Goal: Navigation & Orientation: Find specific page/section

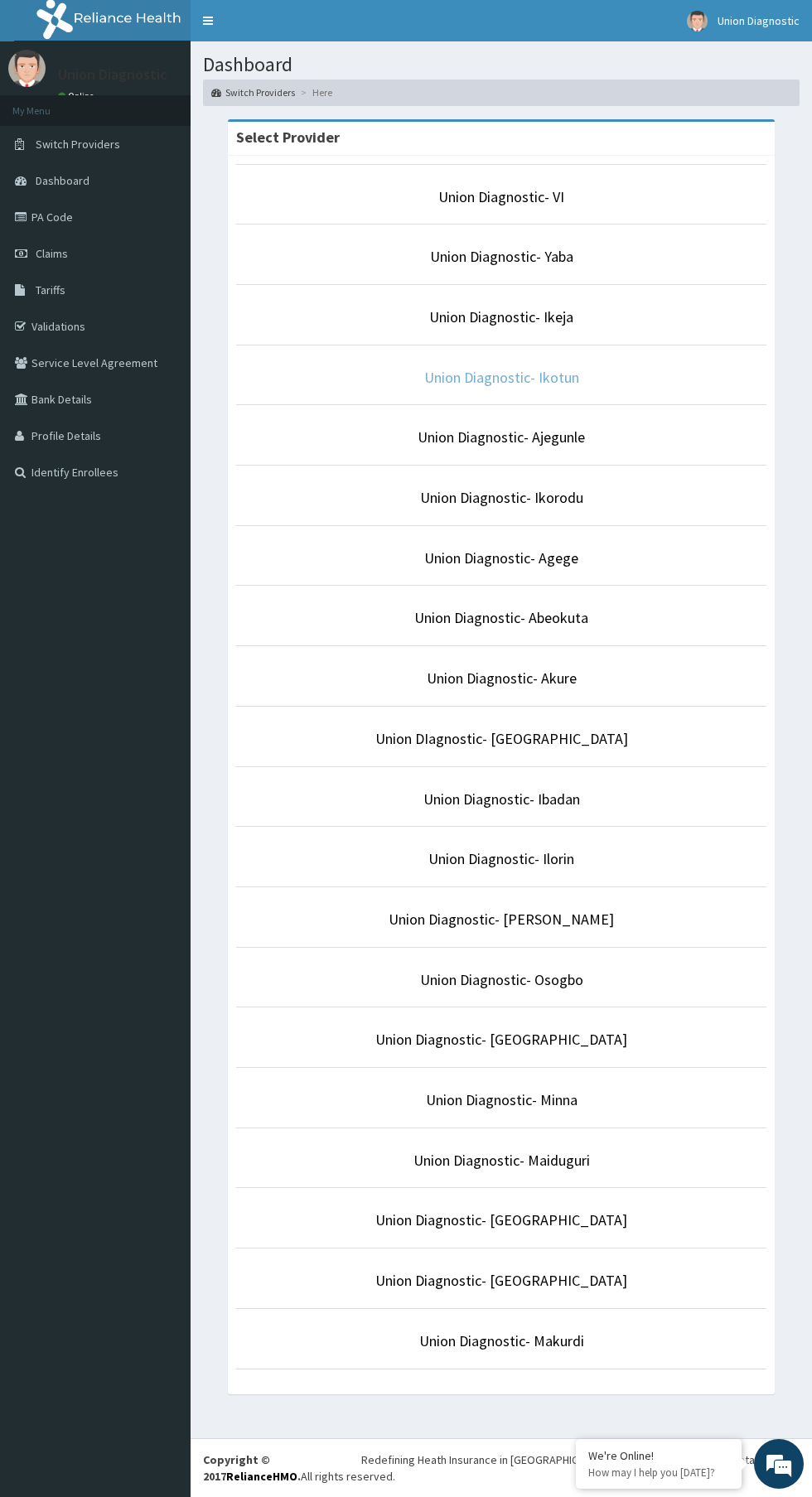
click at [467, 377] on link "Union Diagnostic- Ikotun" at bounding box center [502, 377] width 155 height 19
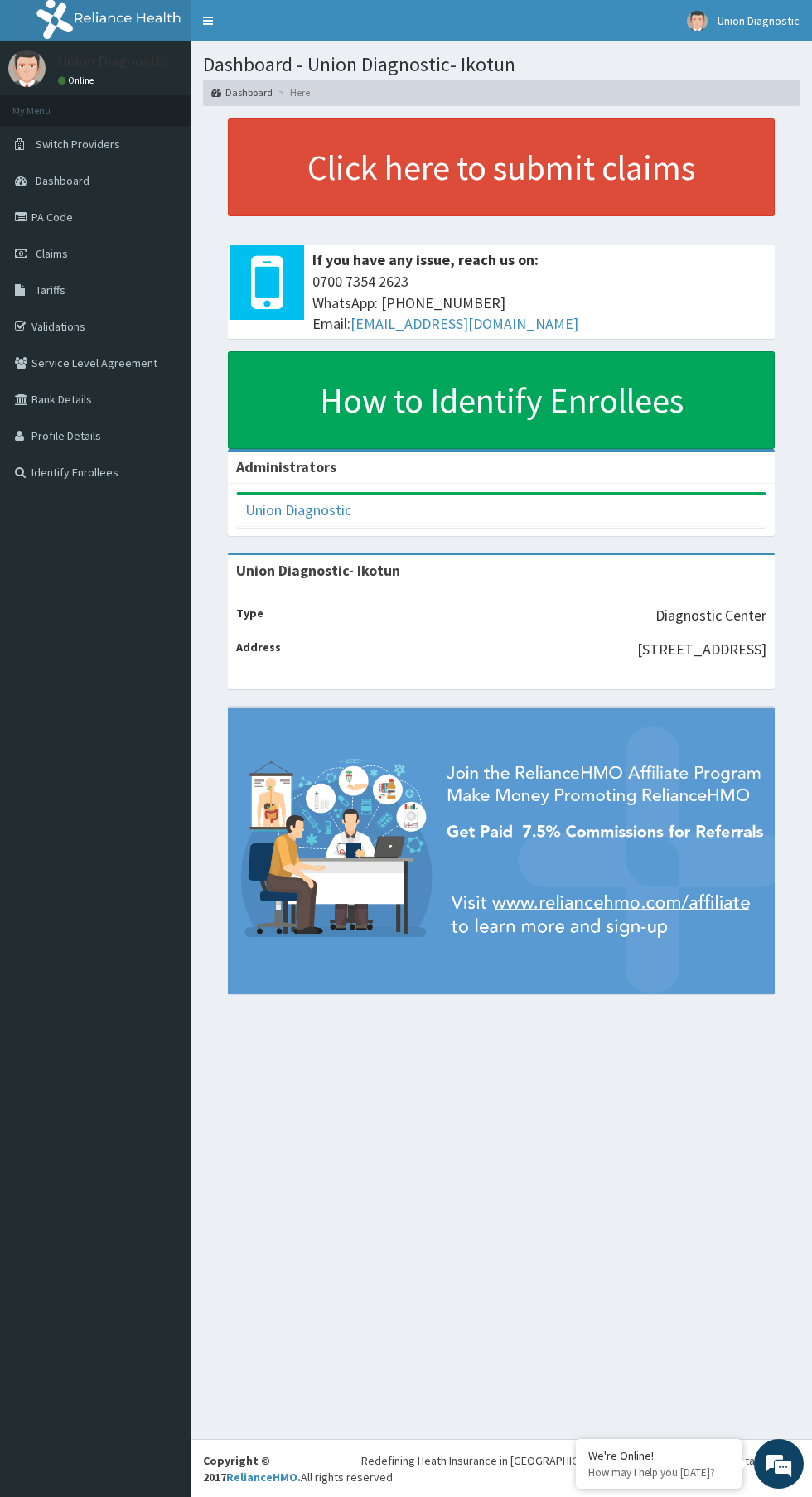
click at [97, 195] on link "Dashboard" at bounding box center [95, 180] width 191 height 37
click at [73, 215] on link "PA Code" at bounding box center [95, 217] width 191 height 37
